Goal: Information Seeking & Learning: Learn about a topic

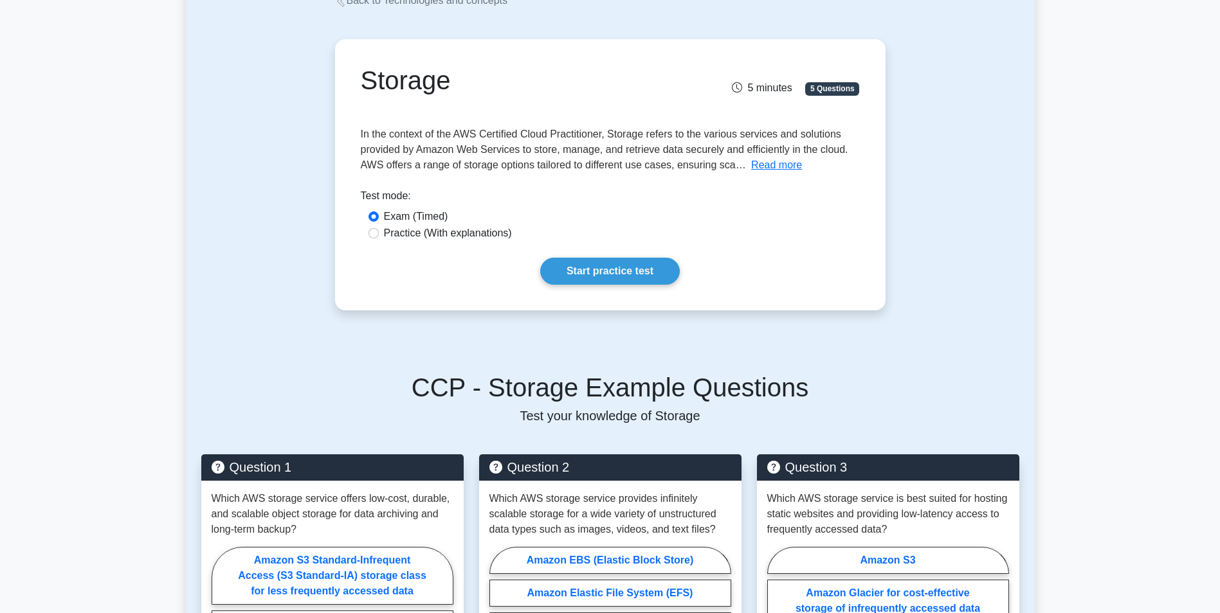
scroll to position [64, 0]
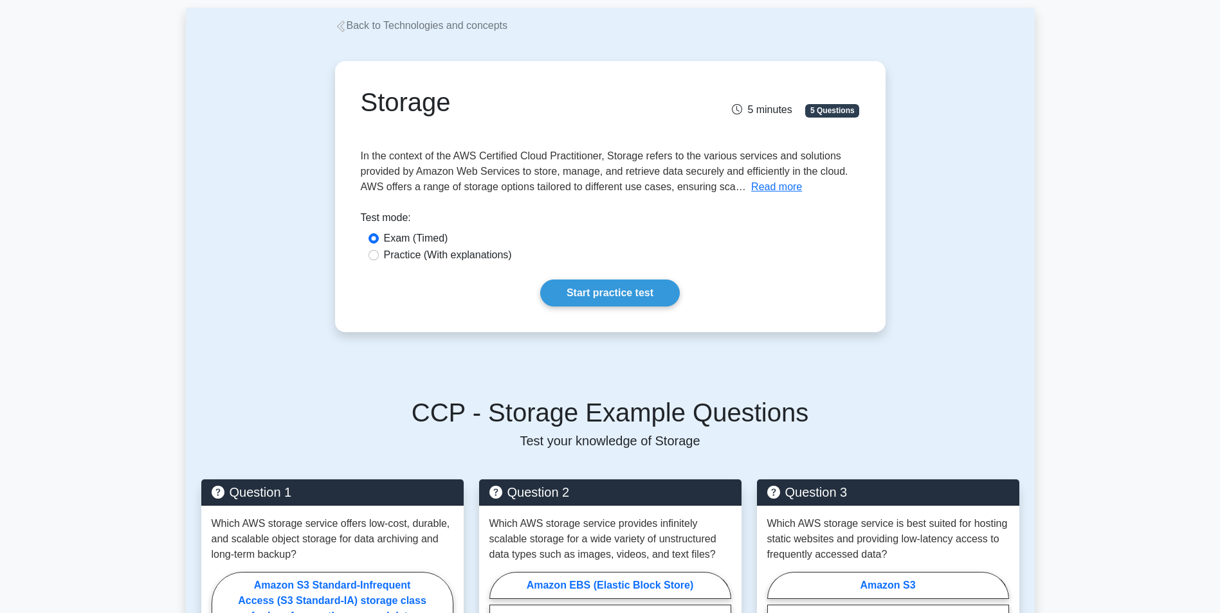
click at [420, 255] on label "Practice (With explanations)" at bounding box center [448, 255] width 128 height 15
click at [379, 255] on input "Practice (With explanations)" at bounding box center [373, 255] width 10 height 10
radio input "true"
click at [619, 287] on link "Start practice test" at bounding box center [610, 293] width 140 height 27
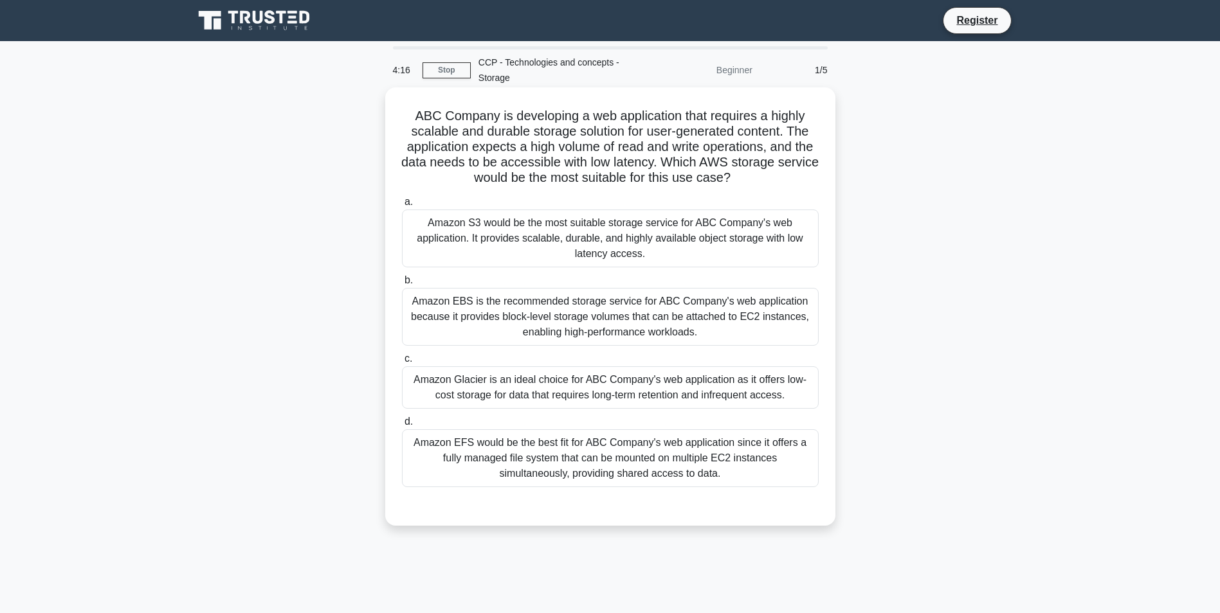
click at [515, 228] on div "Amazon S3 would be the most suitable storage service for ABC Company's web appl…" at bounding box center [610, 239] width 417 height 58
click at [402, 206] on input "a. Amazon S3 would be the most suitable storage service for ABC Company's web a…" at bounding box center [402, 202] width 0 height 8
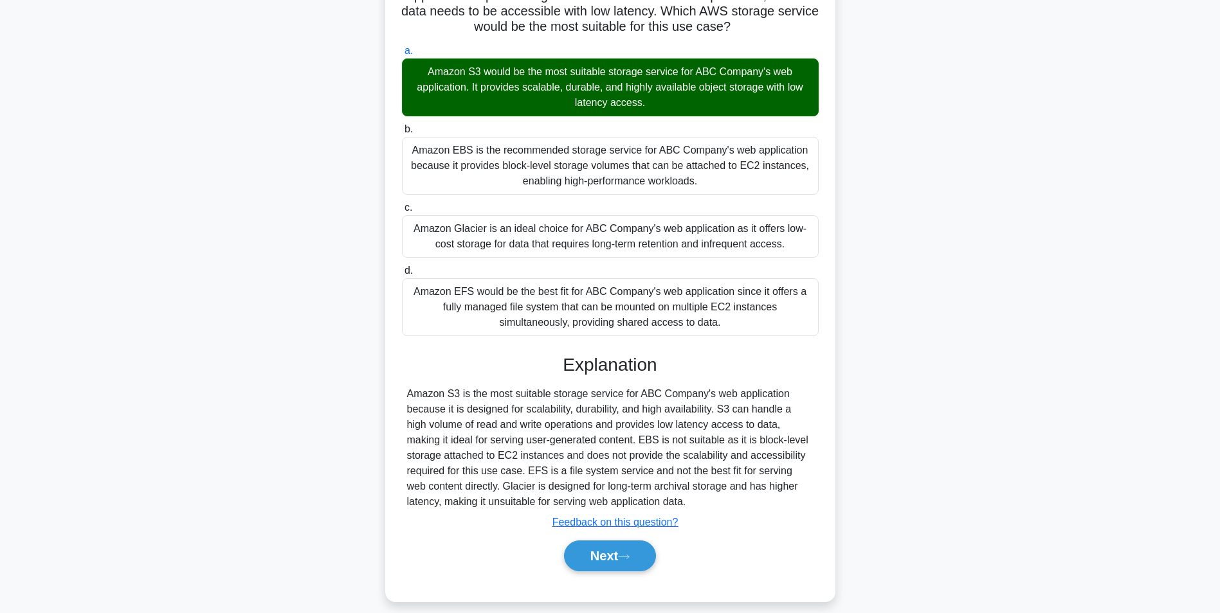
scroll to position [165, 0]
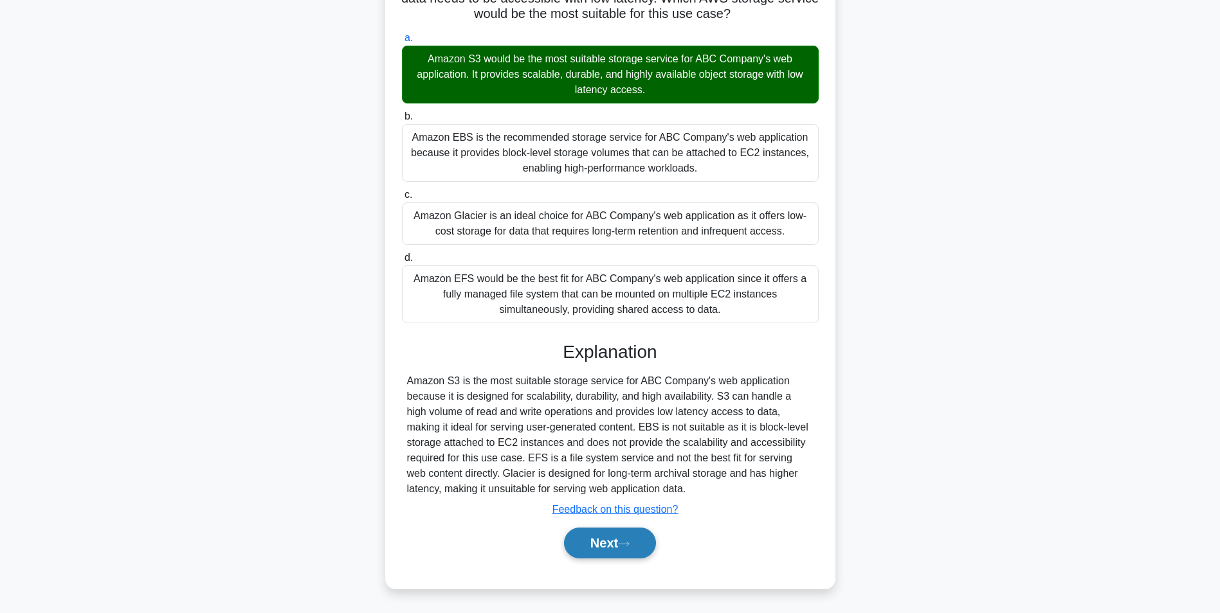
click at [600, 546] on button "Next" at bounding box center [610, 543] width 92 height 31
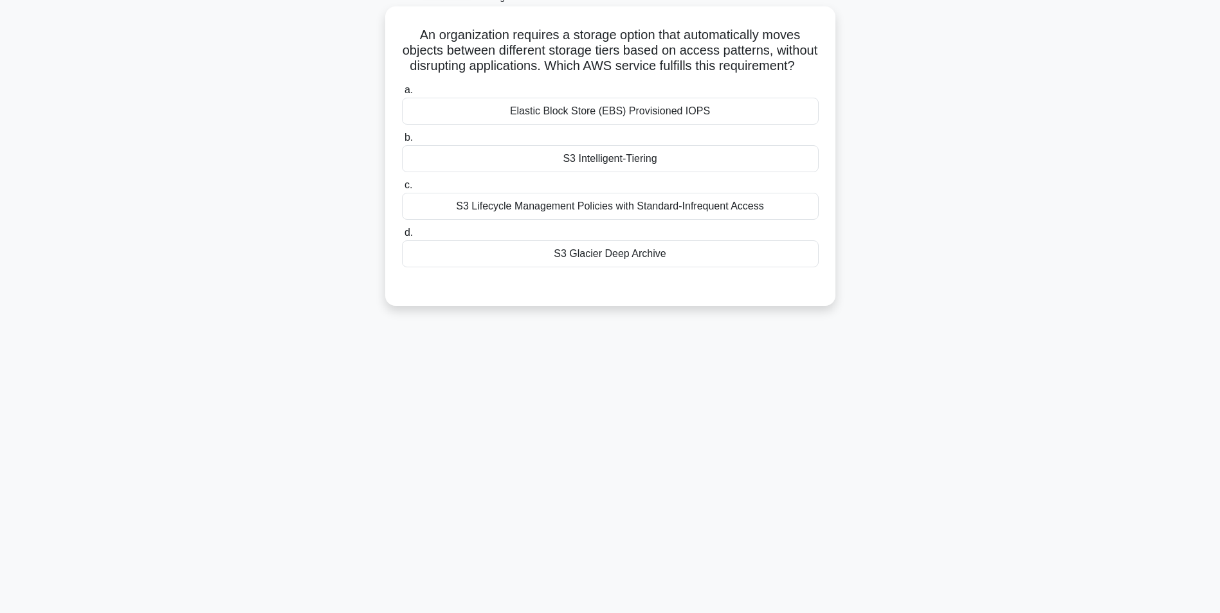
scroll to position [17, 0]
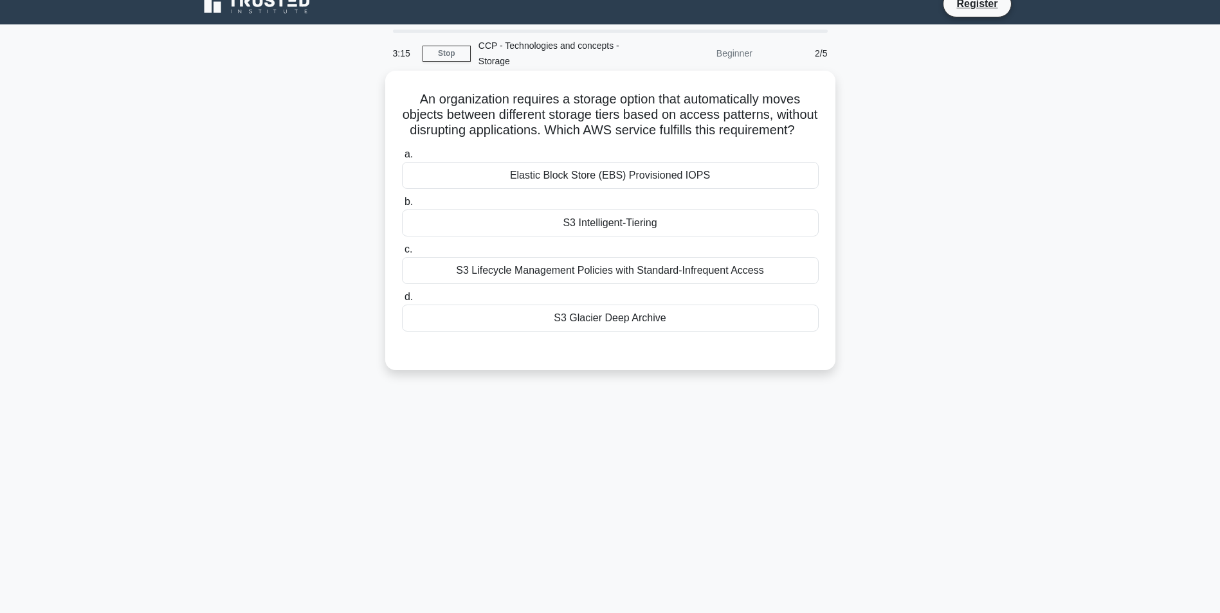
click at [575, 332] on div "S3 Glacier Deep Archive" at bounding box center [610, 318] width 417 height 27
click at [402, 302] on input "d. S3 Glacier Deep Archive" at bounding box center [402, 297] width 0 height 8
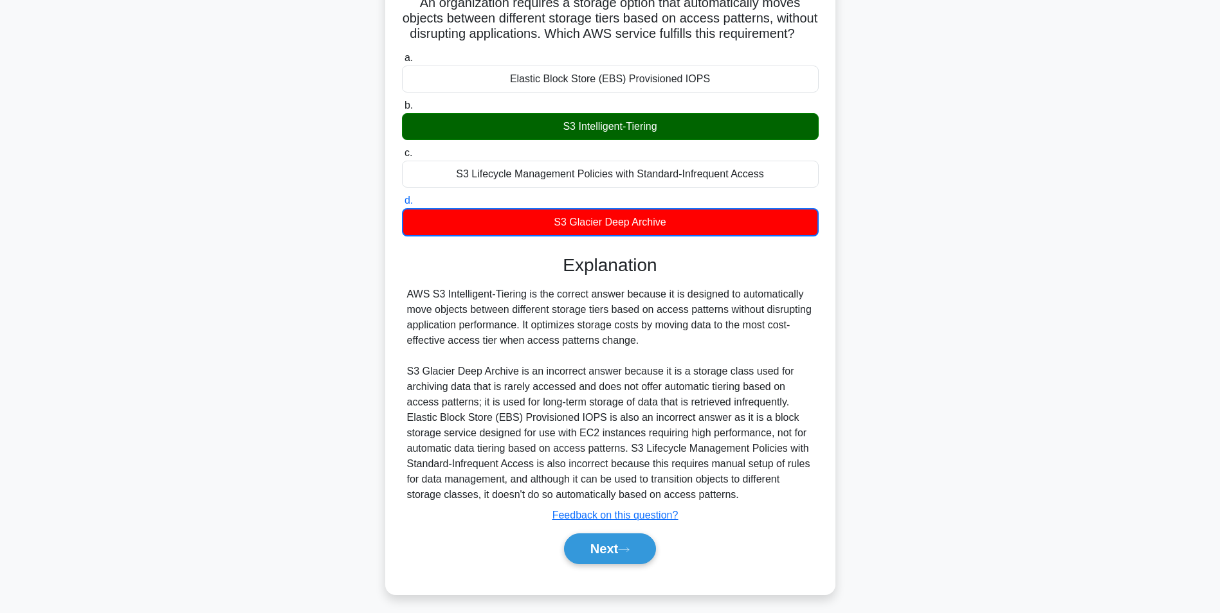
scroll to position [135, 0]
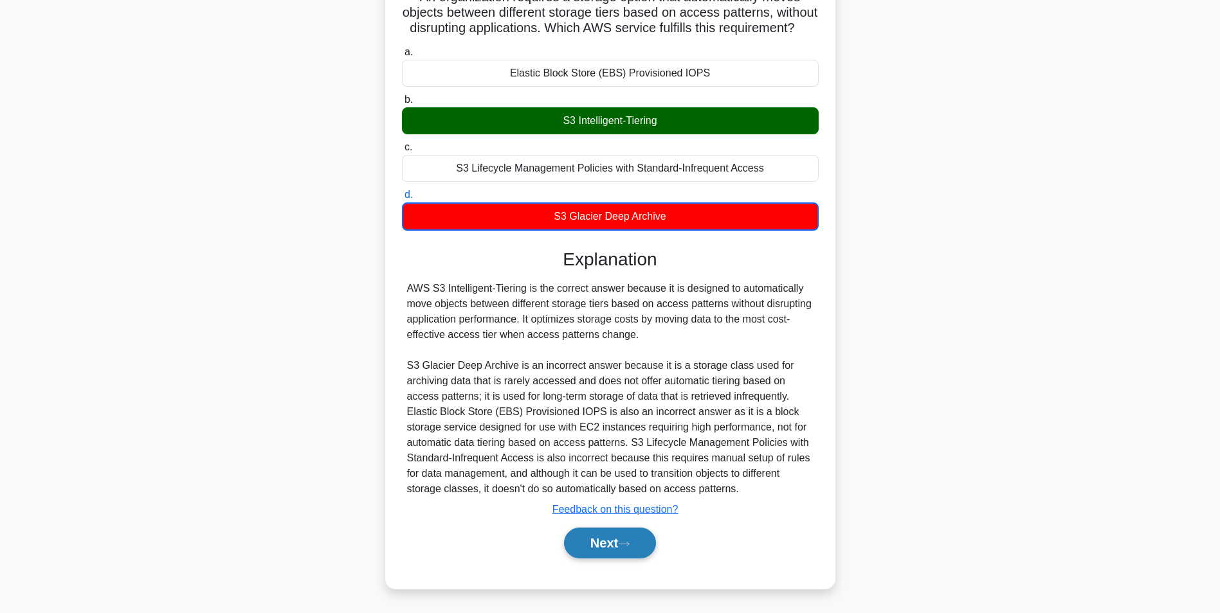
click at [601, 534] on button "Next" at bounding box center [610, 543] width 92 height 31
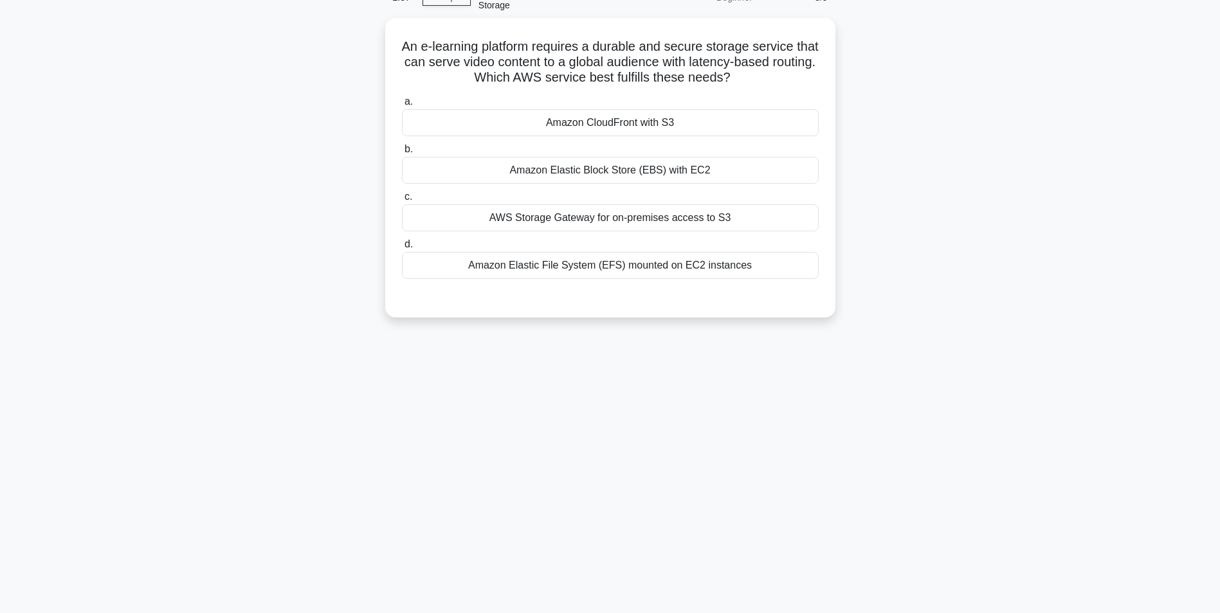
scroll to position [0, 0]
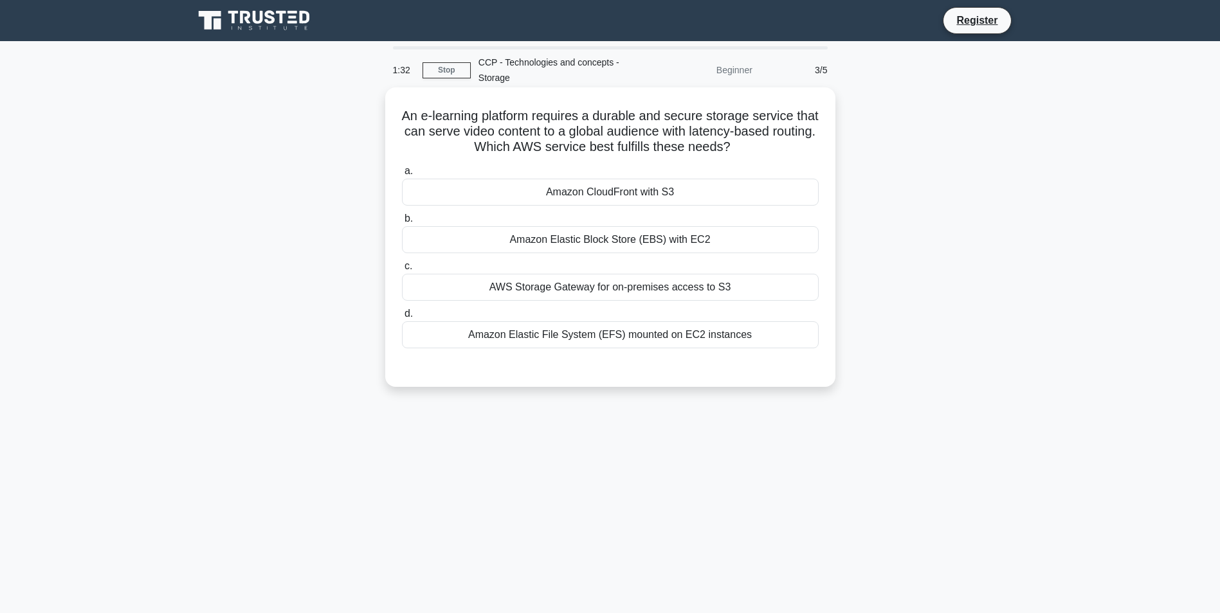
click at [556, 244] on div "Amazon Elastic Block Store (EBS) with EC2" at bounding box center [610, 239] width 417 height 27
click at [402, 223] on input "b. Amazon Elastic Block Store (EBS) with EC2" at bounding box center [402, 219] width 0 height 8
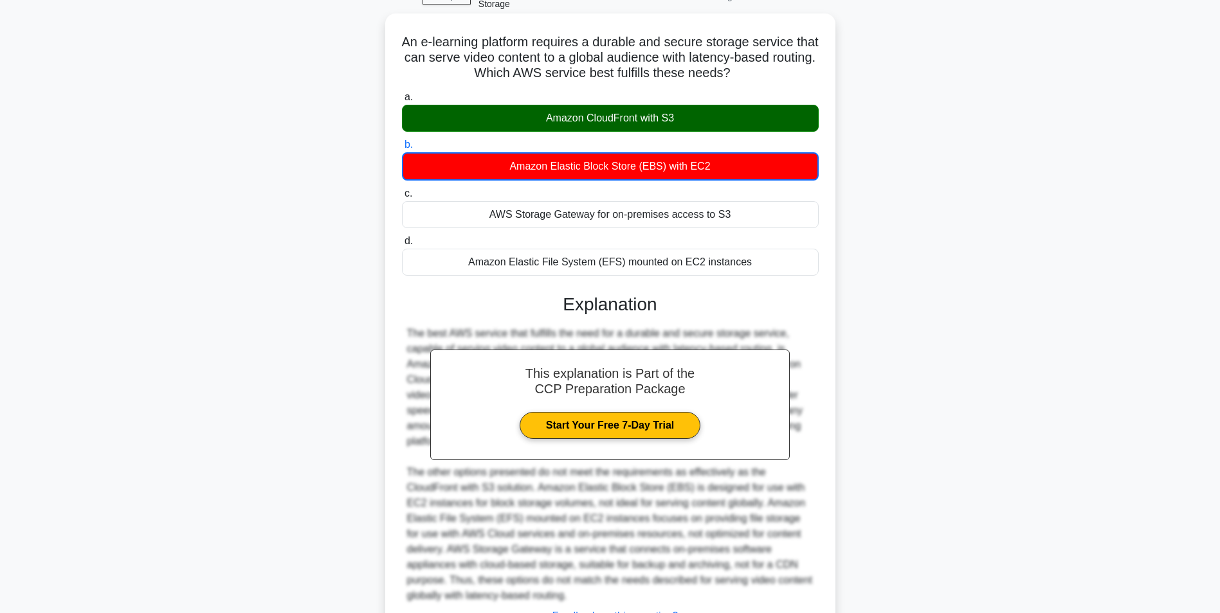
scroll to position [181, 0]
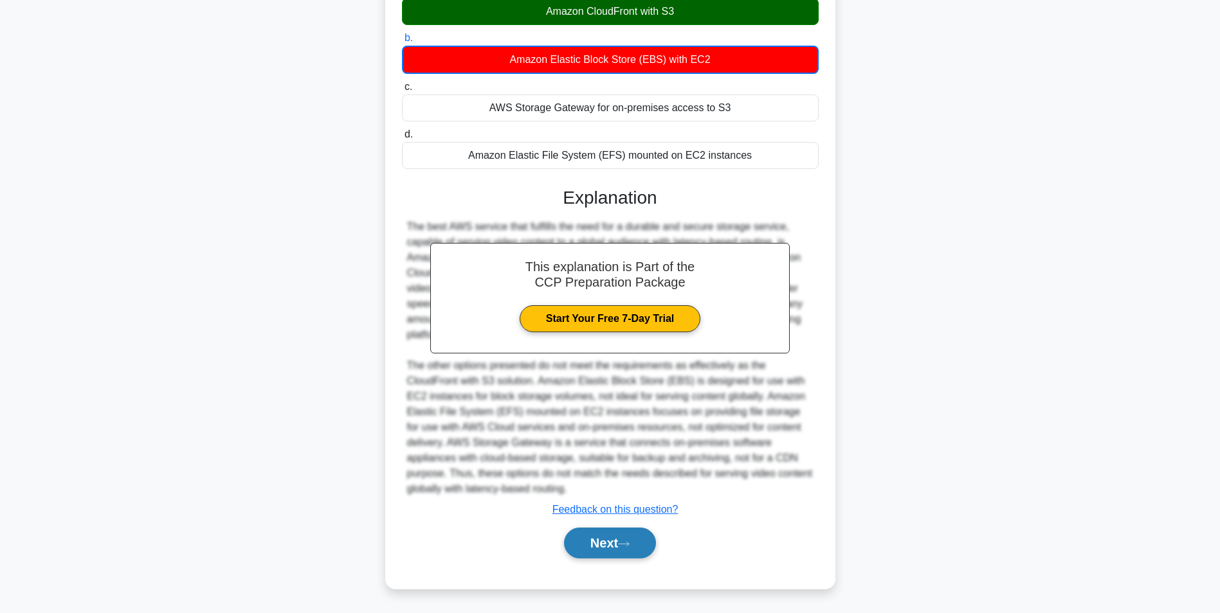
click at [618, 543] on button "Next" at bounding box center [610, 543] width 92 height 31
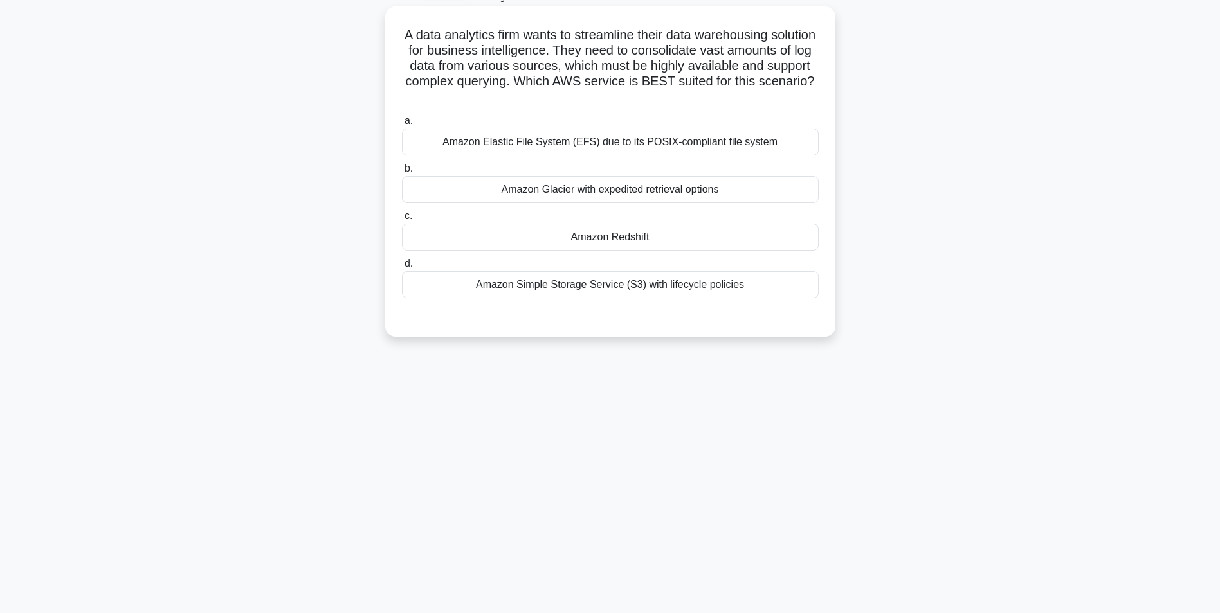
click at [574, 242] on div "Amazon Redshift" at bounding box center [610, 237] width 417 height 27
click at [402, 221] on input "c. Amazon Redshift" at bounding box center [402, 216] width 0 height 8
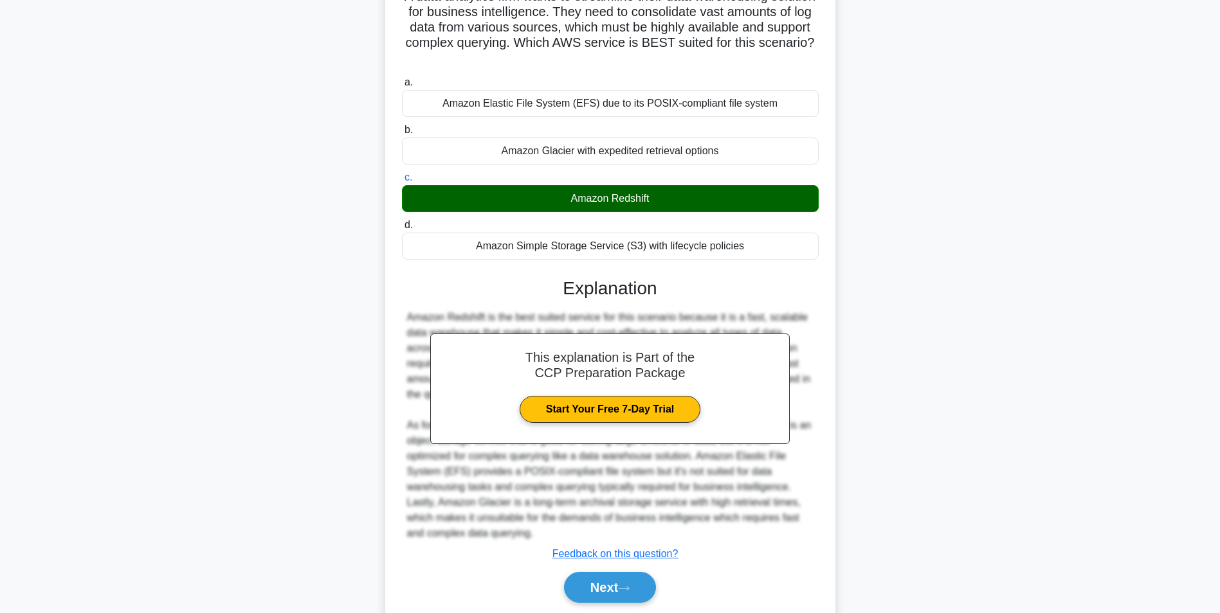
scroll to position [165, 0]
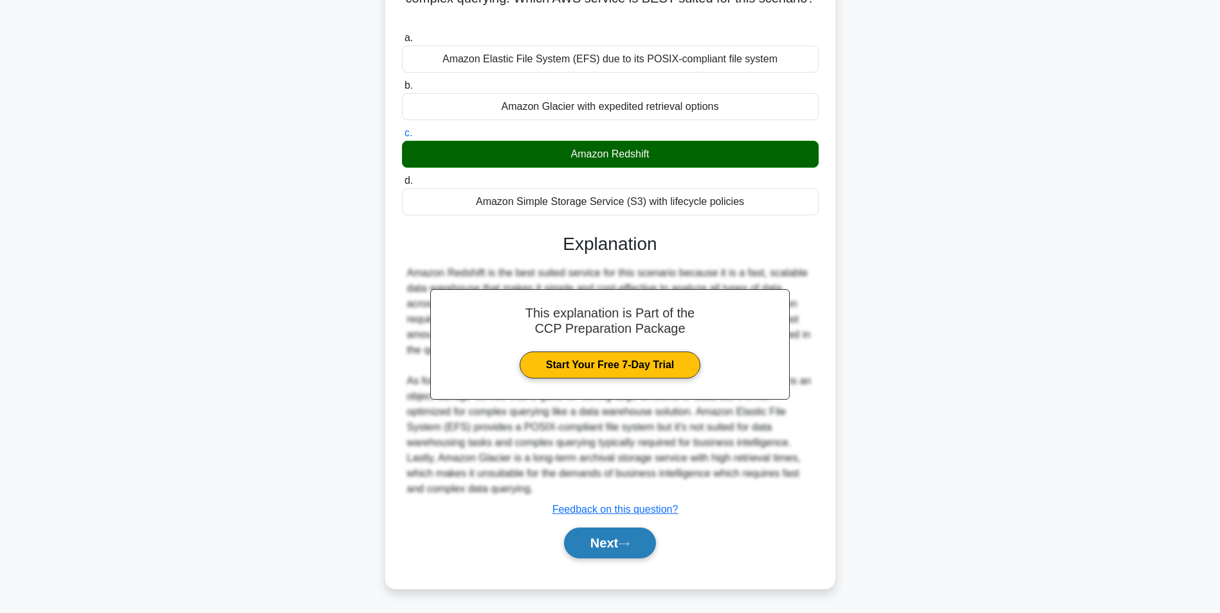
drag, startPoint x: 609, startPoint y: 539, endPoint x: 615, endPoint y: 534, distance: 8.2
click at [610, 539] on button "Next" at bounding box center [610, 543] width 92 height 31
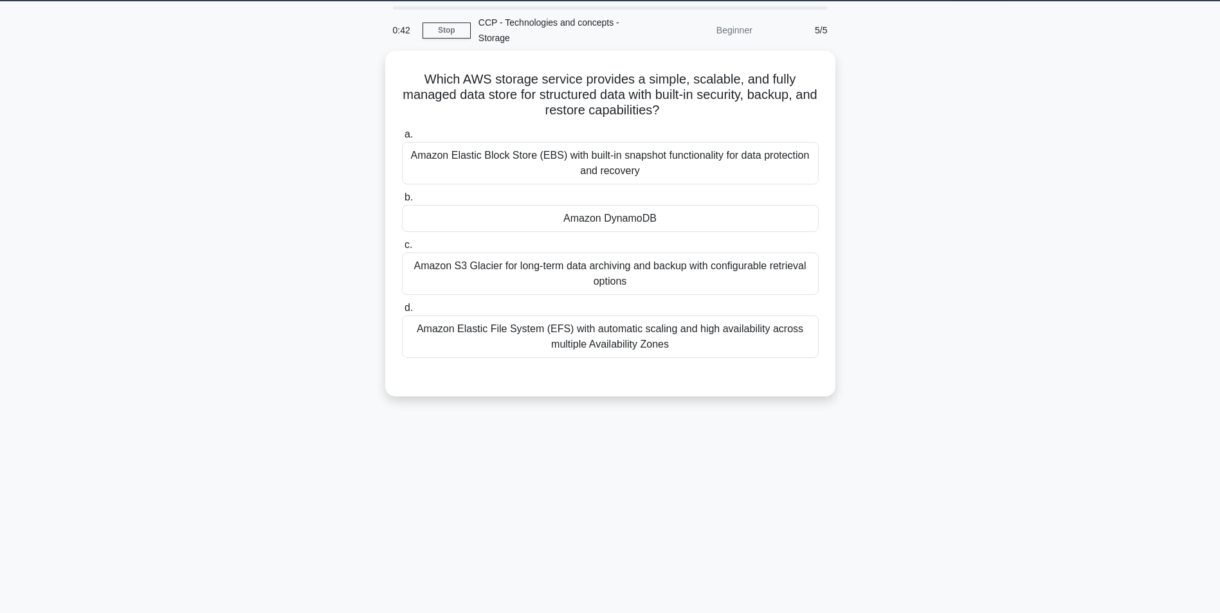
scroll to position [17, 0]
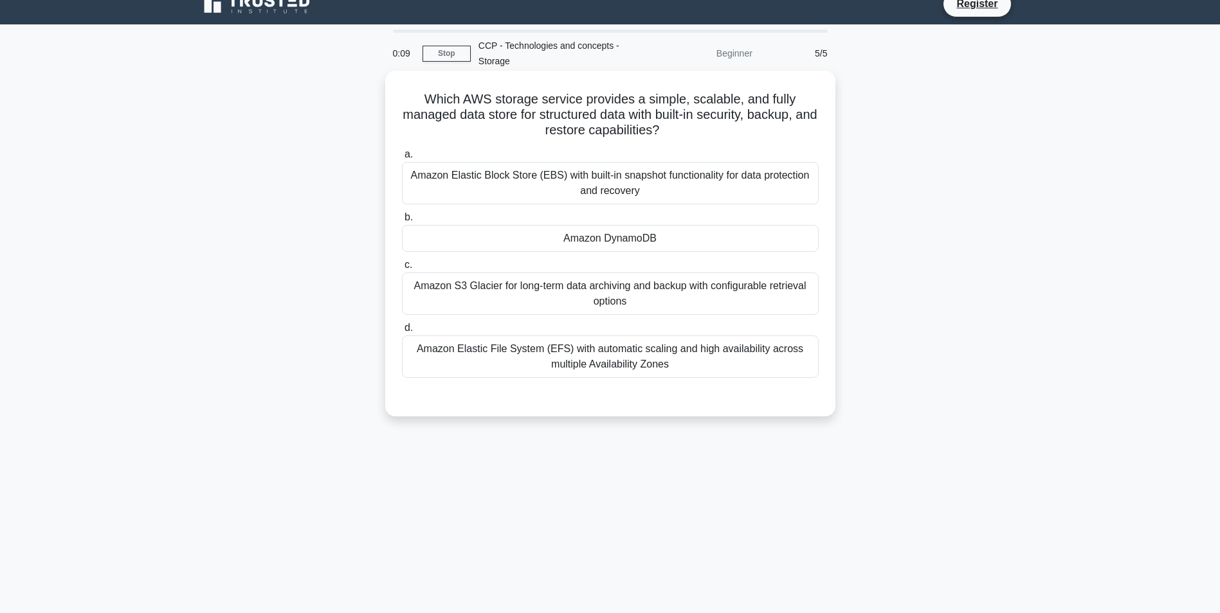
click at [582, 190] on div "Amazon Elastic Block Store (EBS) with built-in snapshot functionality for data …" at bounding box center [610, 183] width 417 height 42
click at [402, 159] on input "a. Amazon Elastic Block Store (EBS) with built-in snapshot functionality for da…" at bounding box center [402, 154] width 0 height 8
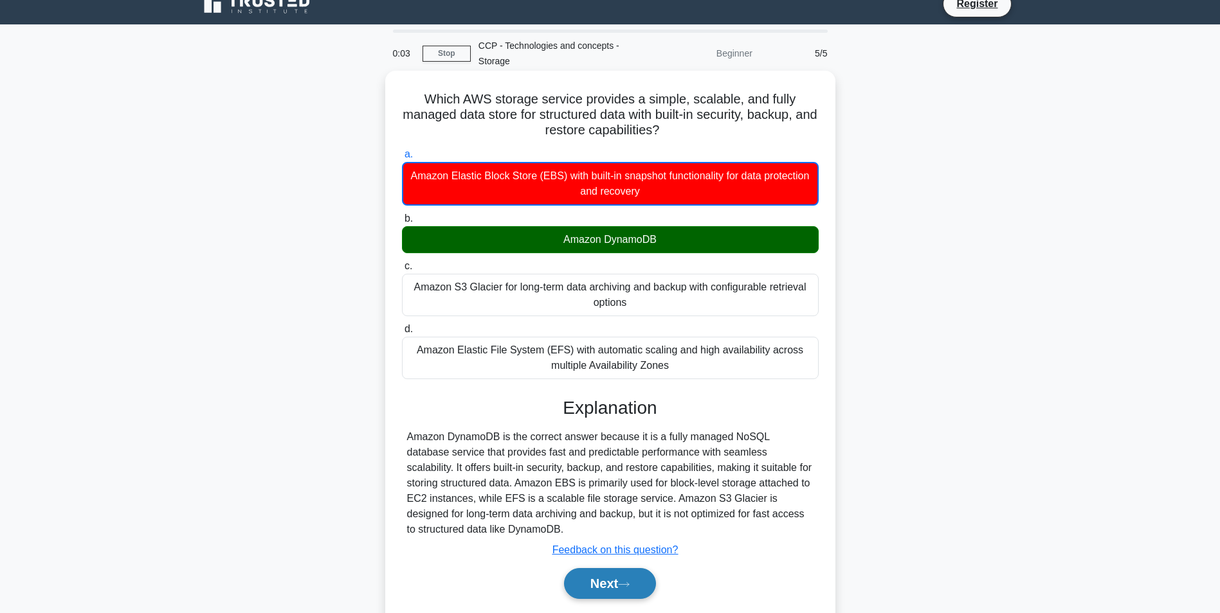
click at [605, 582] on button "Next" at bounding box center [610, 583] width 92 height 31
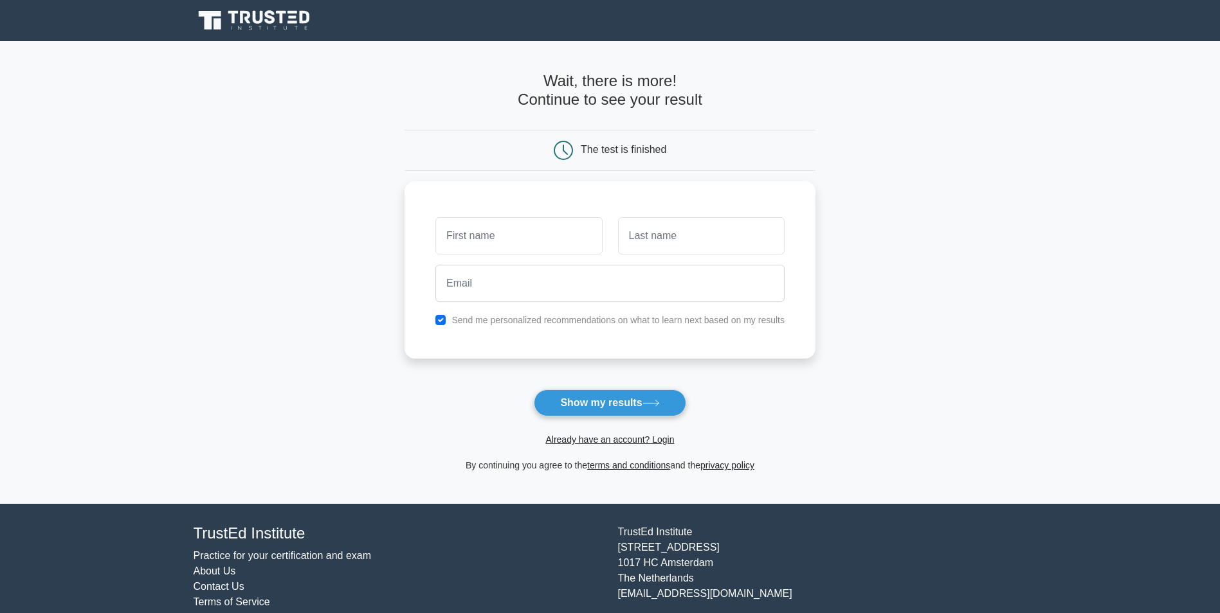
click at [237, 21] on icon at bounding box center [255, 20] width 123 height 24
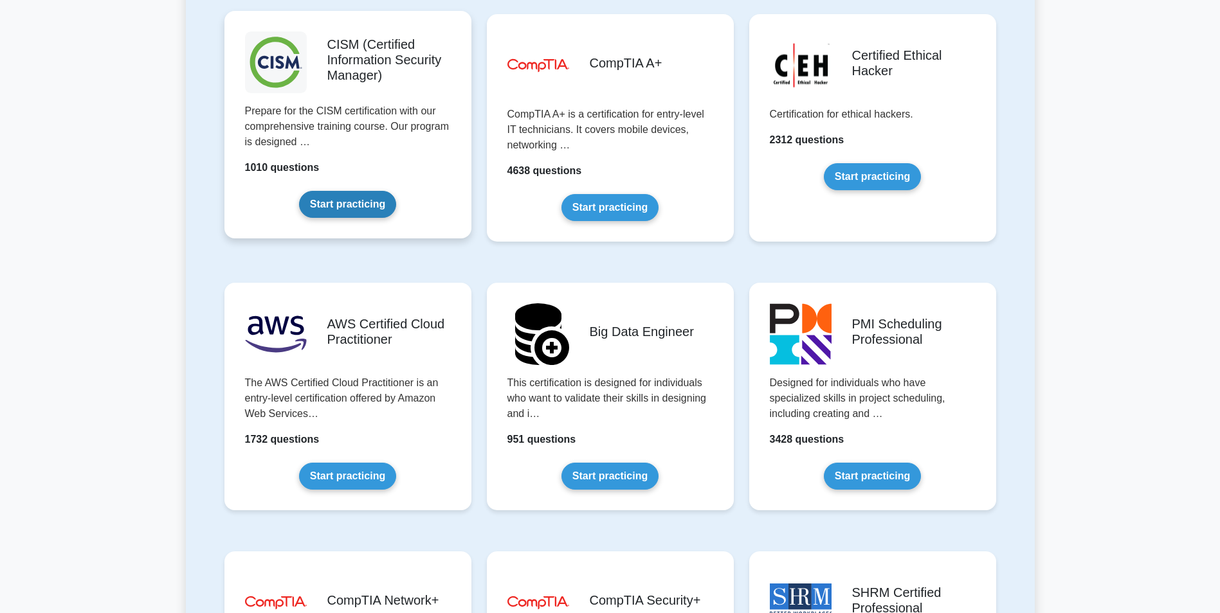
scroll to position [1993, 0]
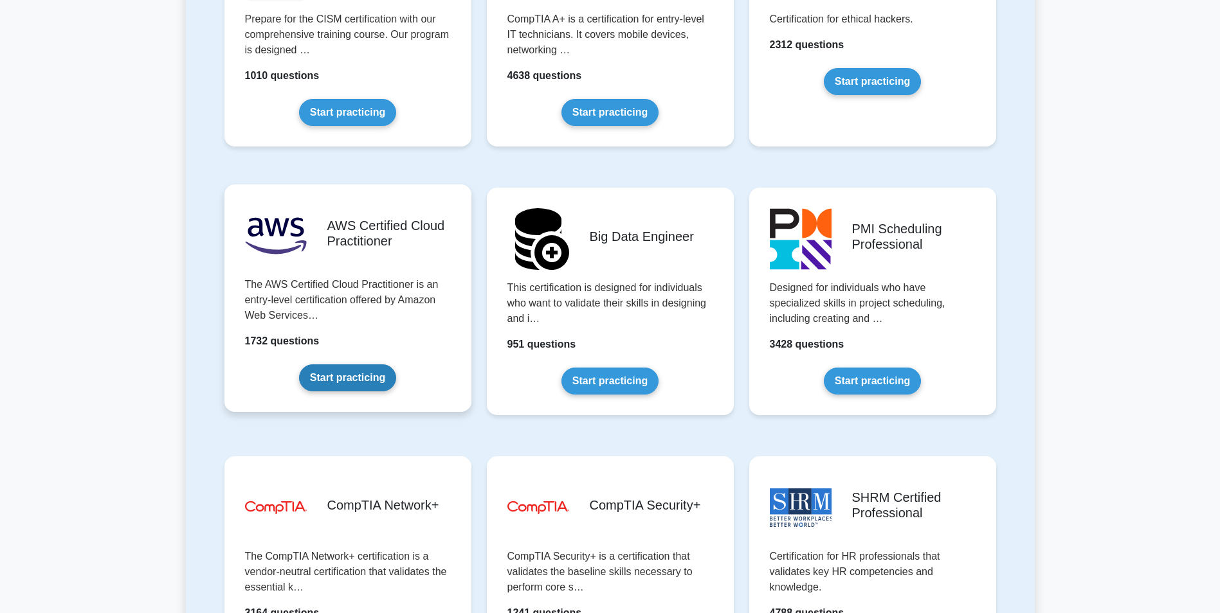
click at [370, 381] on link "Start practicing" at bounding box center [347, 378] width 97 height 27
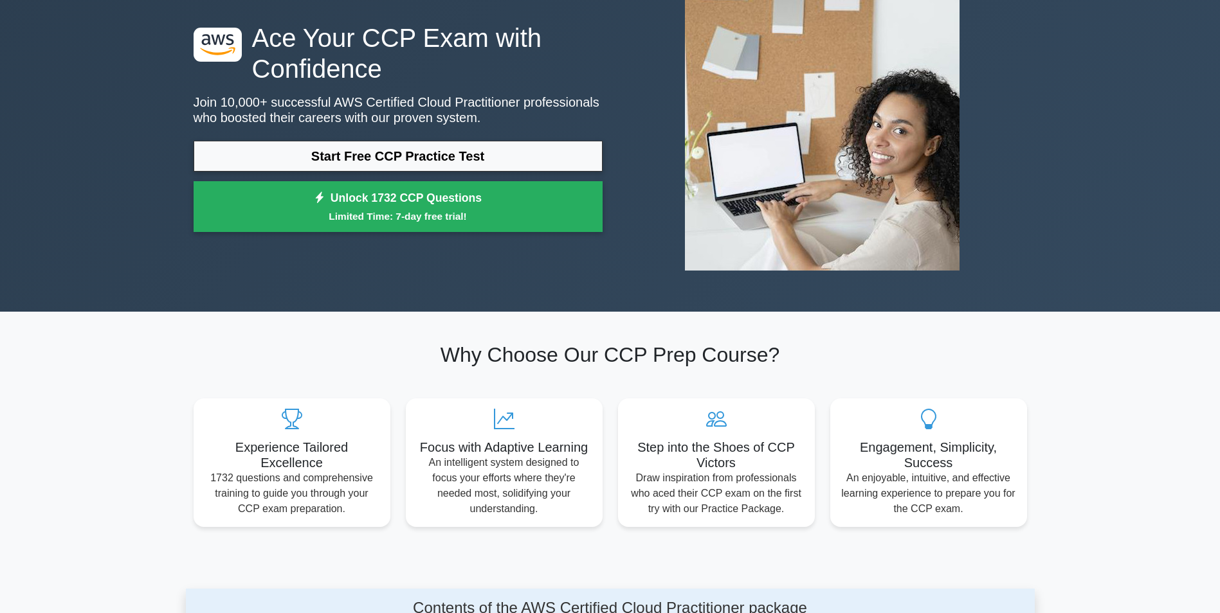
scroll to position [64, 0]
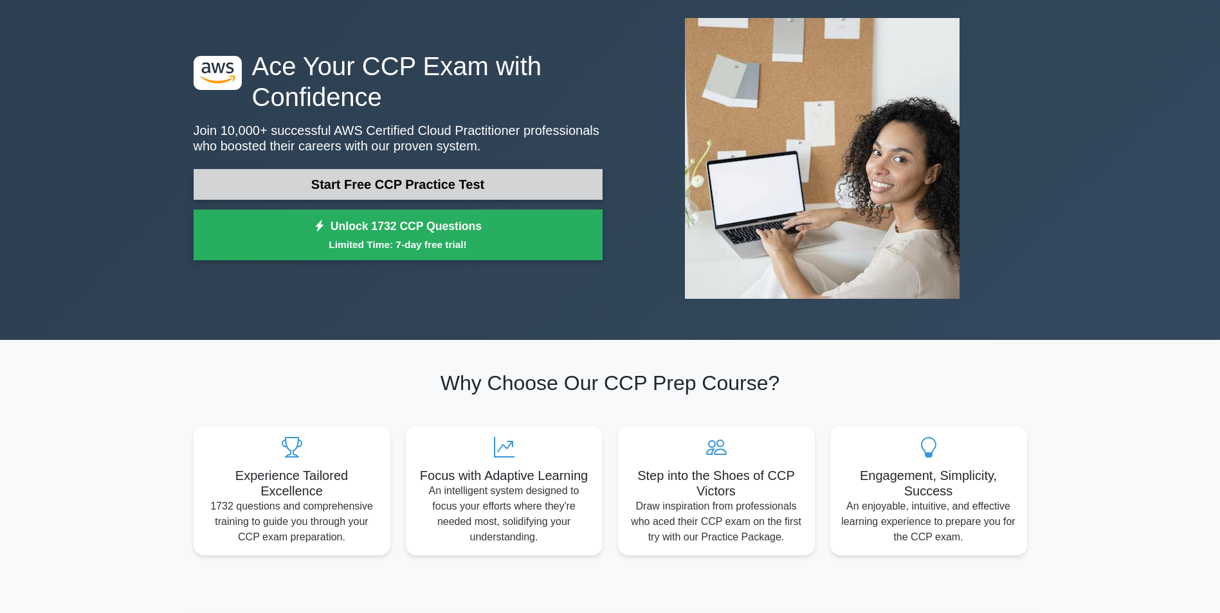
click at [416, 190] on link "Start Free CCP Practice Test" at bounding box center [398, 184] width 409 height 31
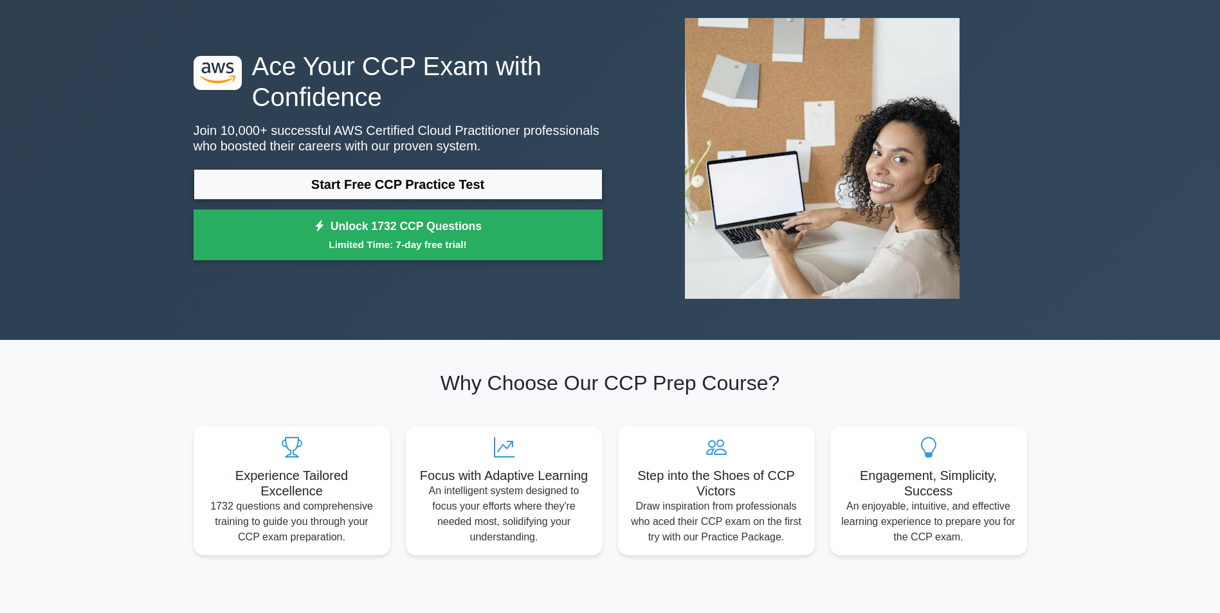
scroll to position [0, 0]
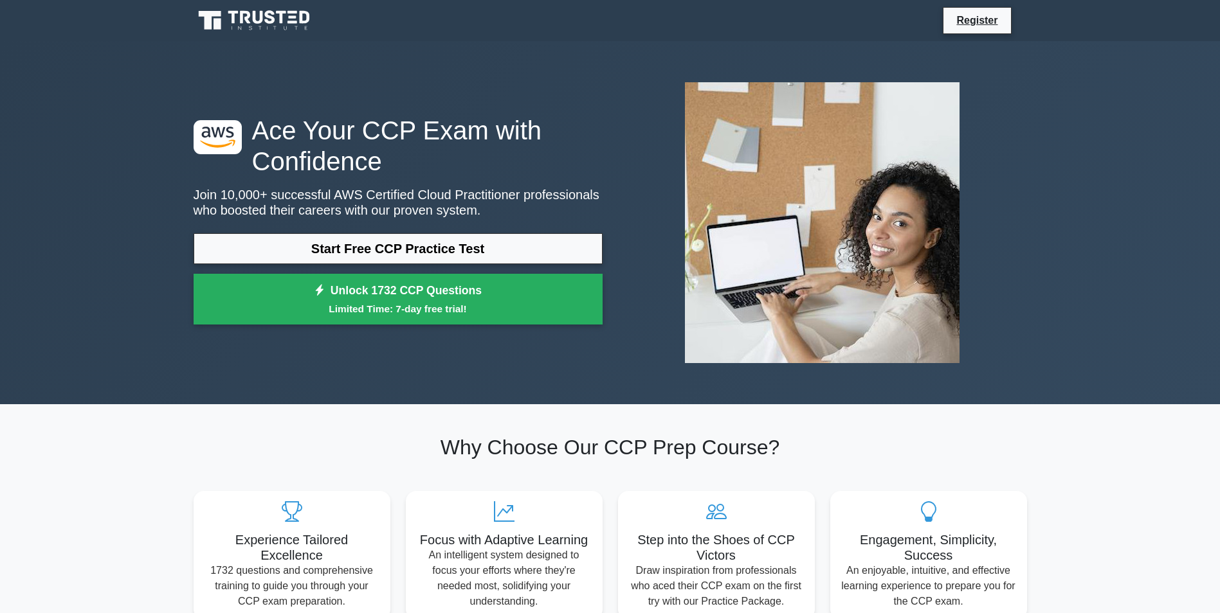
click at [277, 23] on icon at bounding box center [255, 20] width 123 height 24
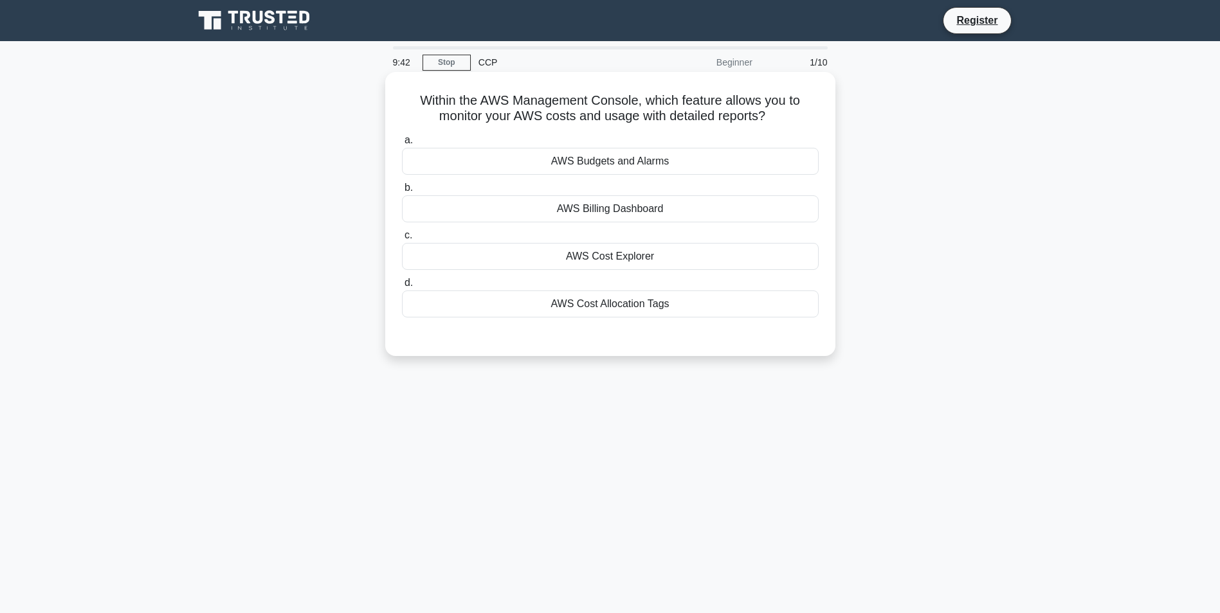
click at [622, 256] on div "AWS Cost Explorer" at bounding box center [610, 256] width 417 height 27
click at [402, 240] on input "c. AWS Cost Explorer" at bounding box center [402, 235] width 0 height 8
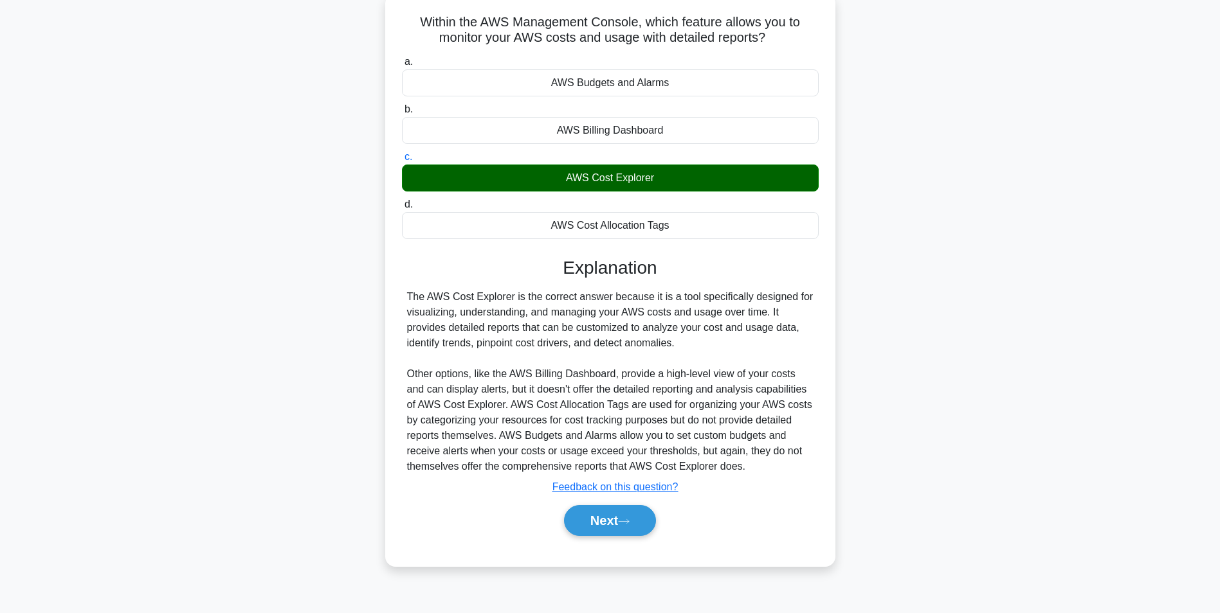
scroll to position [81, 0]
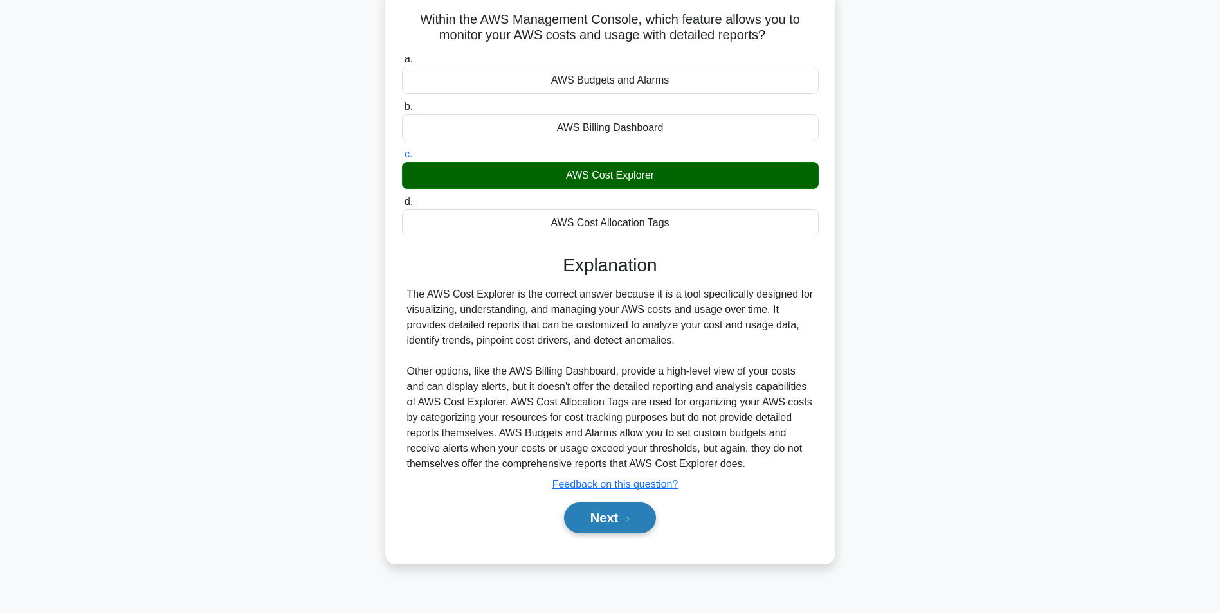
click at [598, 517] on button "Next" at bounding box center [610, 518] width 92 height 31
